Goal: Task Accomplishment & Management: Use online tool/utility

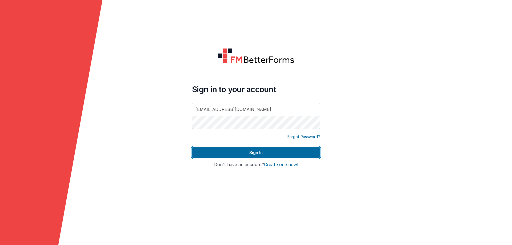
click at [223, 153] on button "Sign In" at bounding box center [256, 152] width 128 height 11
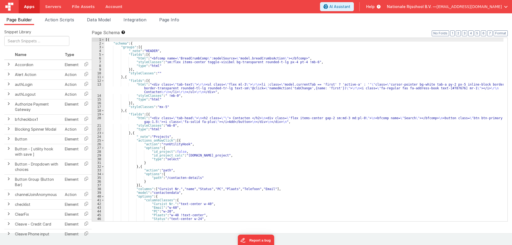
click at [194, 118] on div "[{ "schema" : { "groups" : [{ "_note" : "HEADER" , "fields" : [{ "html" : "<bfc…" at bounding box center [303, 133] width 399 height 191
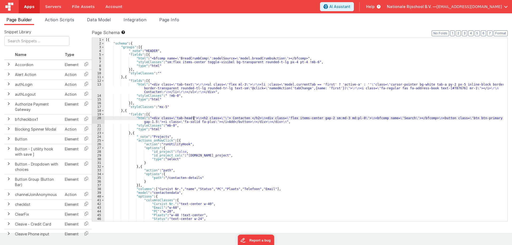
scroll to position [64, 0]
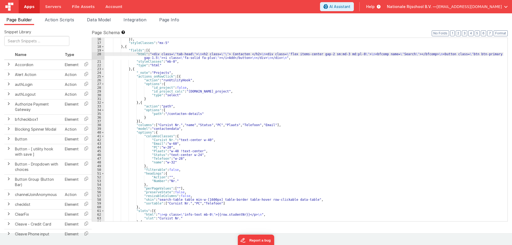
click at [30, 3] on link "Apps" at bounding box center [29, 6] width 21 height 13
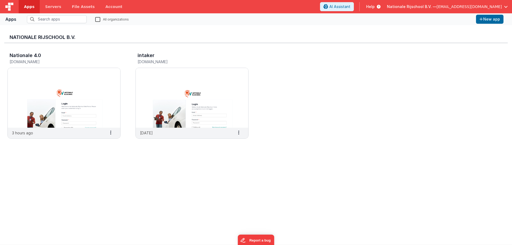
click at [423, 5] on span "Nationale Rijschool B.V. —" at bounding box center [412, 6] width 50 height 5
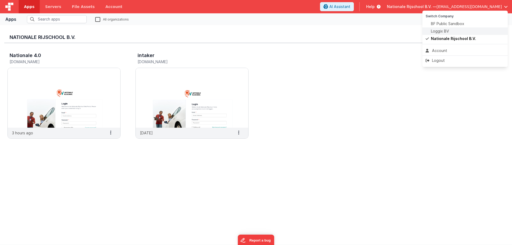
click at [434, 31] on span "Loggix BV" at bounding box center [440, 31] width 18 height 5
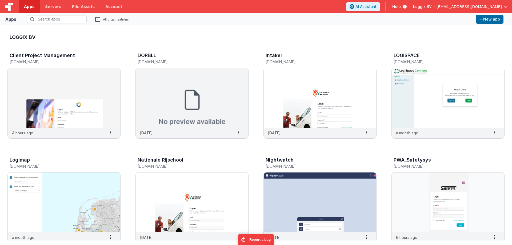
click at [55, 82] on img at bounding box center [64, 98] width 112 height 60
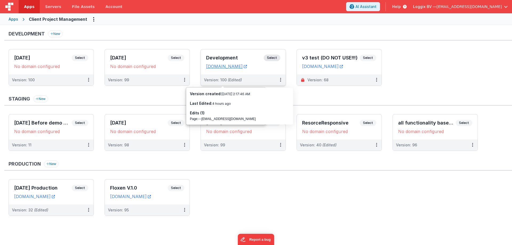
click at [268, 56] on span "Select" at bounding box center [272, 58] width 17 height 6
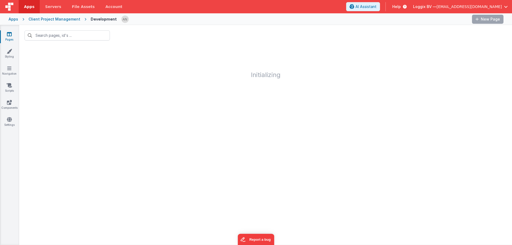
click at [210, 80] on div "Initializing" at bounding box center [265, 135] width 493 height 220
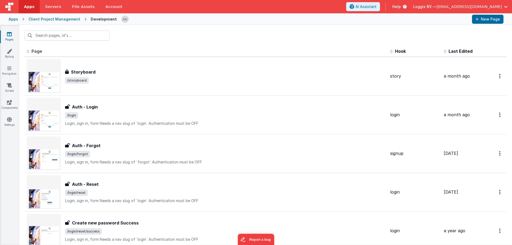
click at [222, 35] on div at bounding box center [265, 35] width 493 height 21
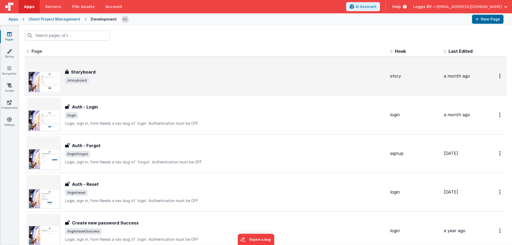
click at [134, 77] on span "/storyboard" at bounding box center [225, 80] width 321 height 6
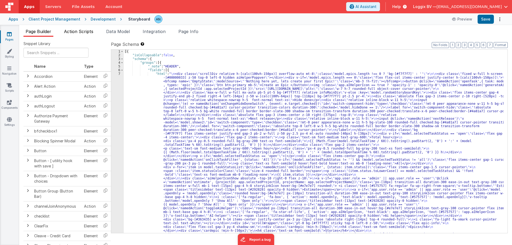
click at [90, 33] on span "Action Scripts" at bounding box center [78, 31] width 29 height 5
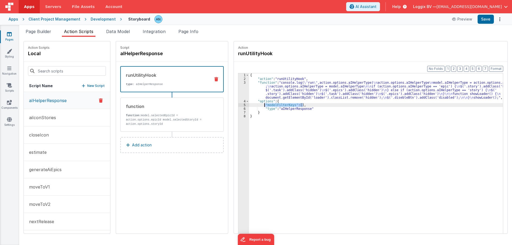
drag, startPoint x: 281, startPoint y: 105, endPoint x: 259, endPoint y: 104, distance: 21.6
click at [259, 104] on div "{ "action" : "runUtilityHook" , "function" : "console.log( \" run \" ,action.op…" at bounding box center [378, 165] width 259 height 184
